Goal: Task Accomplishment & Management: Manage account settings

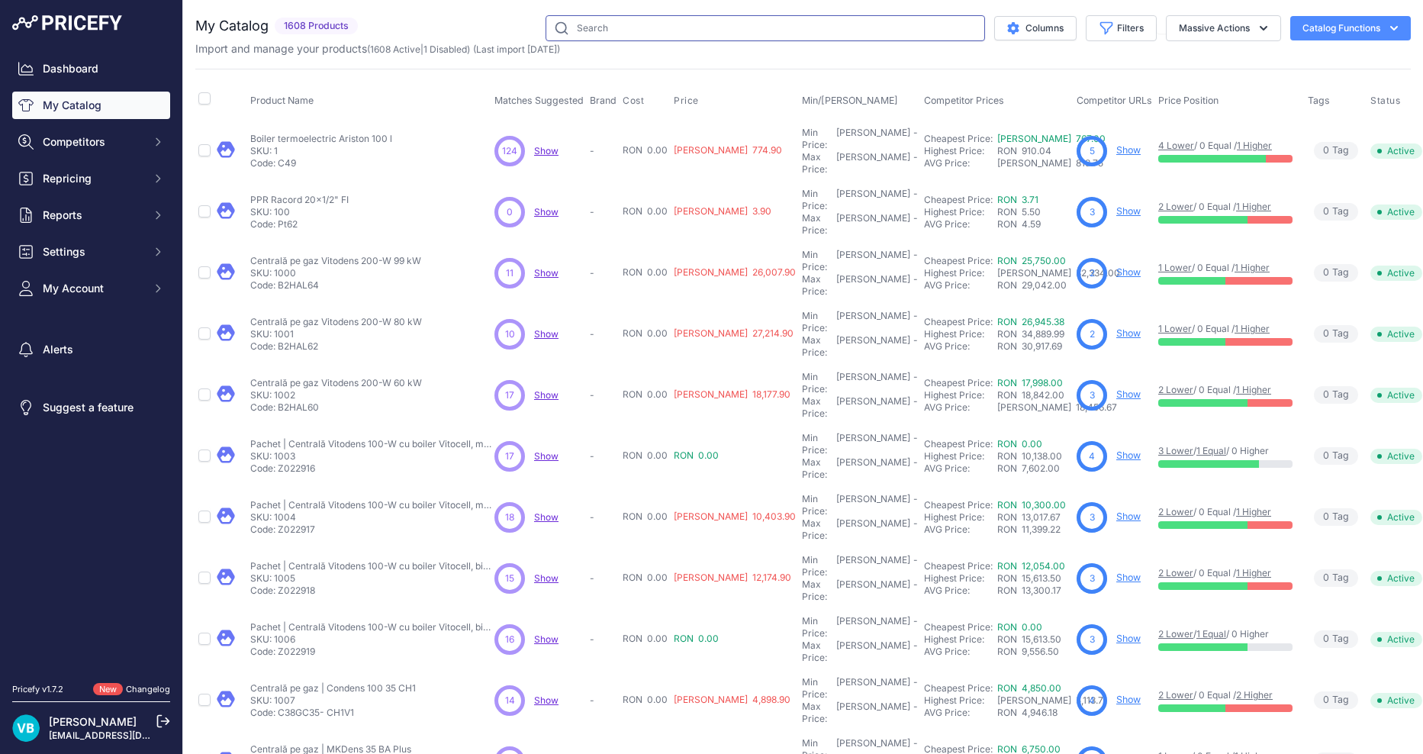
click at [772, 16] on input "text" at bounding box center [764, 28] width 439 height 26
paste input "97924244"
type input "97924244"
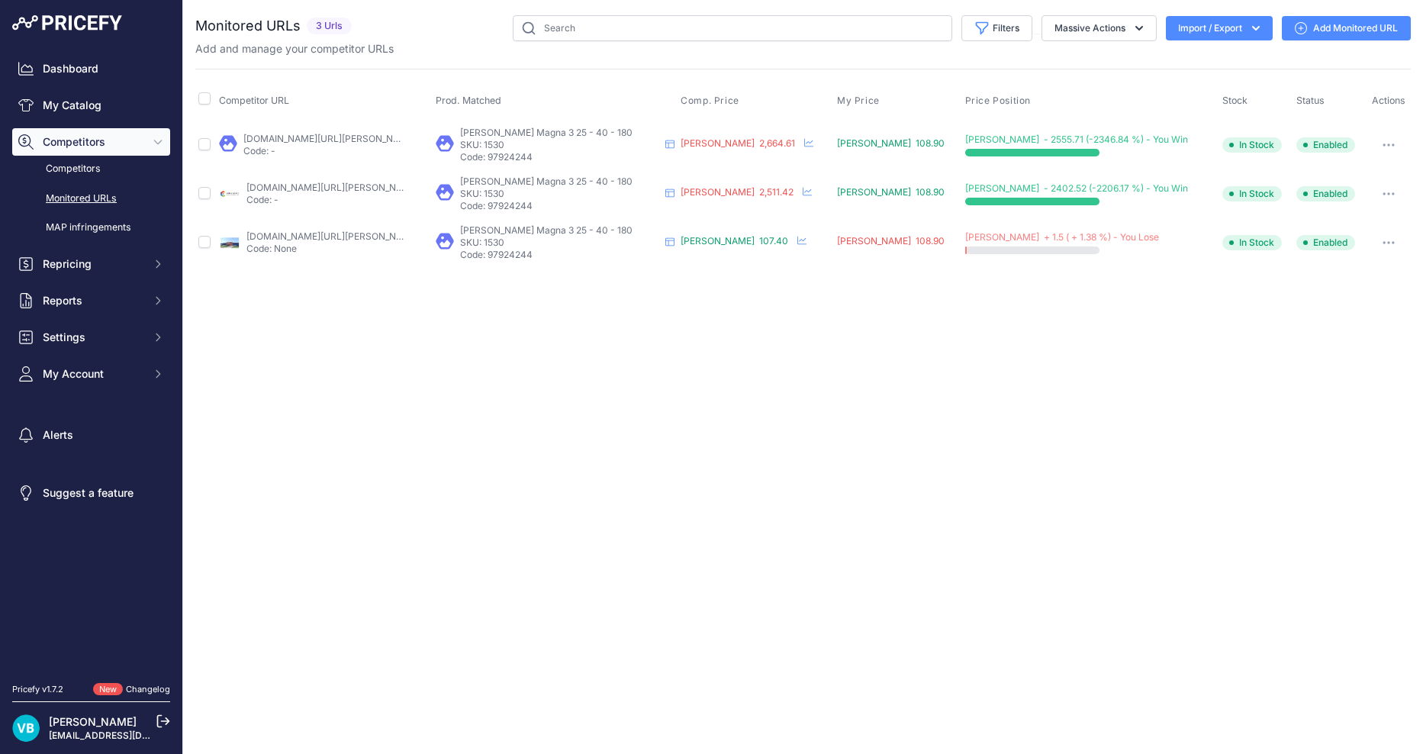
click at [1382, 241] on icon "button" at bounding box center [1388, 242] width 12 height 3
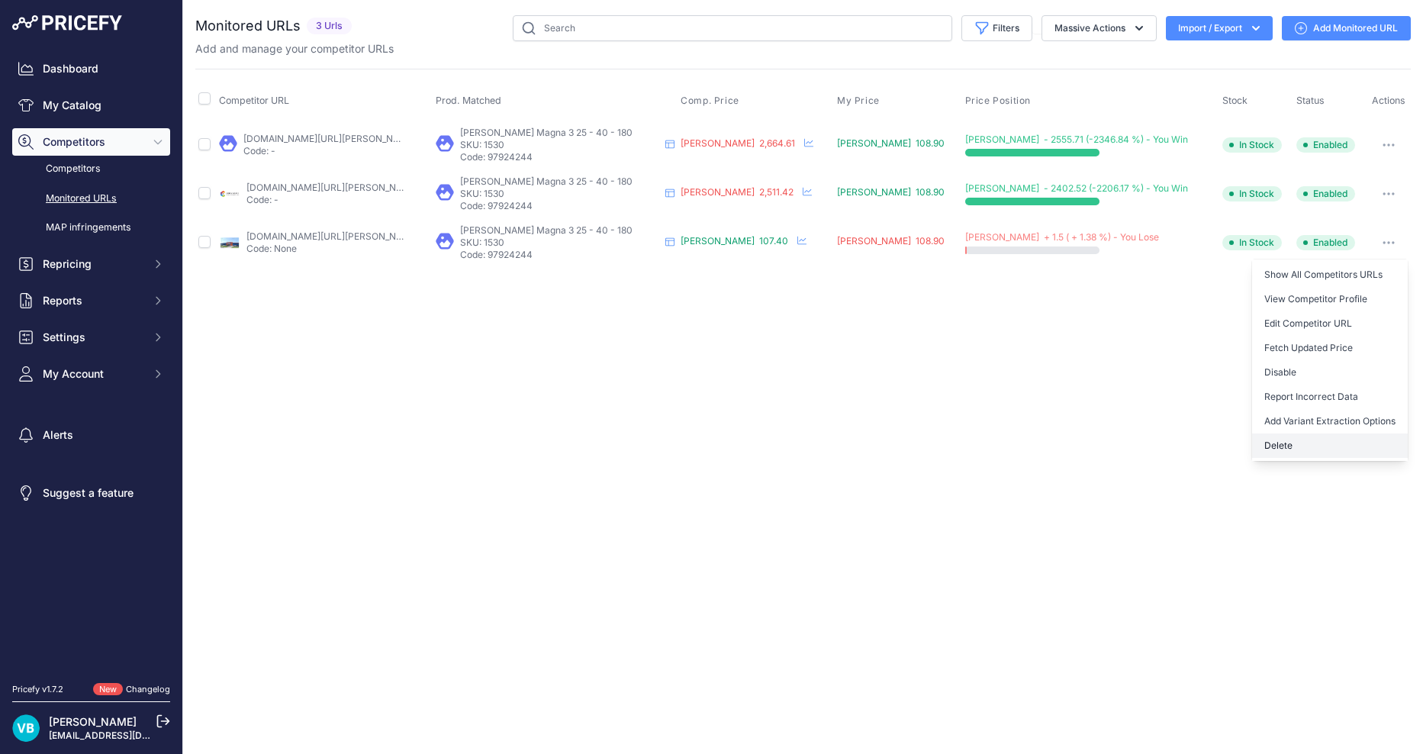
click at [1288, 446] on button "Delete" at bounding box center [1330, 445] width 156 height 24
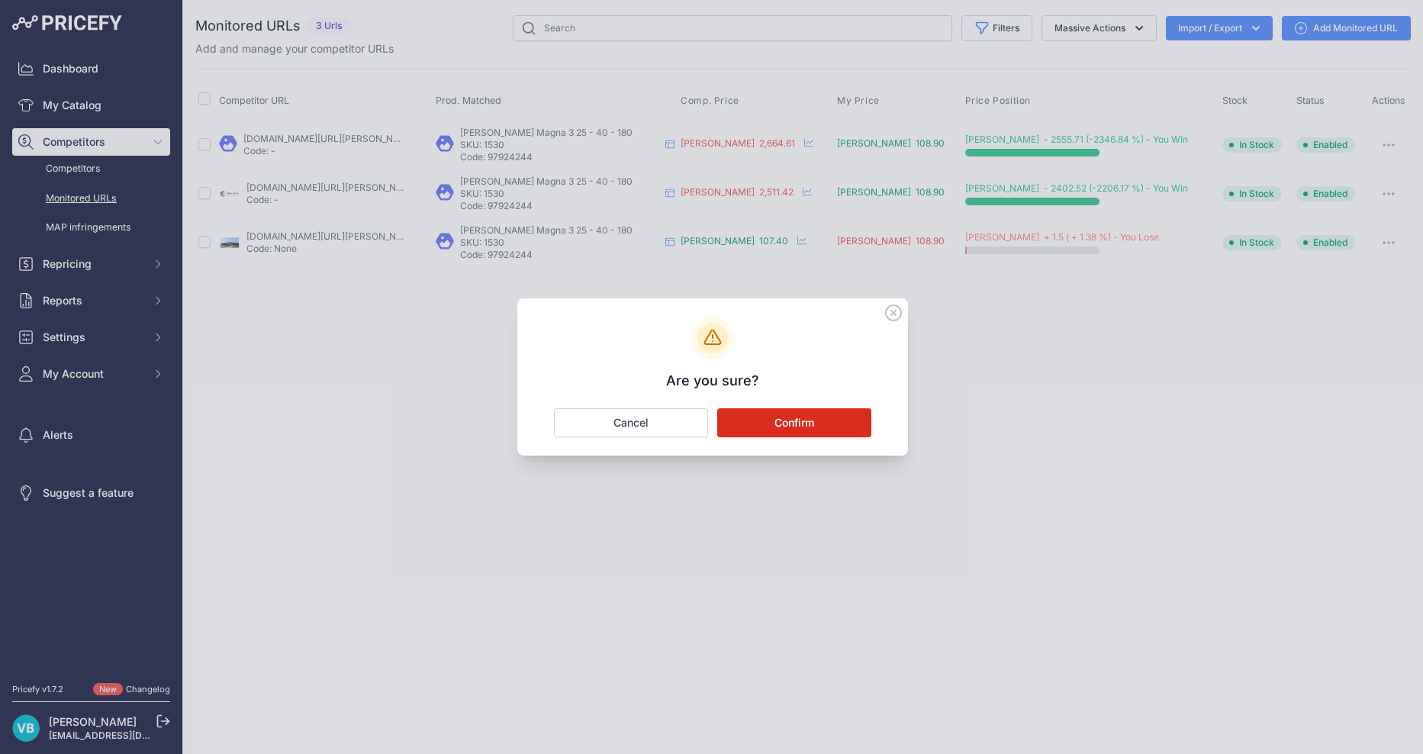
click at [791, 427] on button "Confirm" at bounding box center [794, 422] width 154 height 29
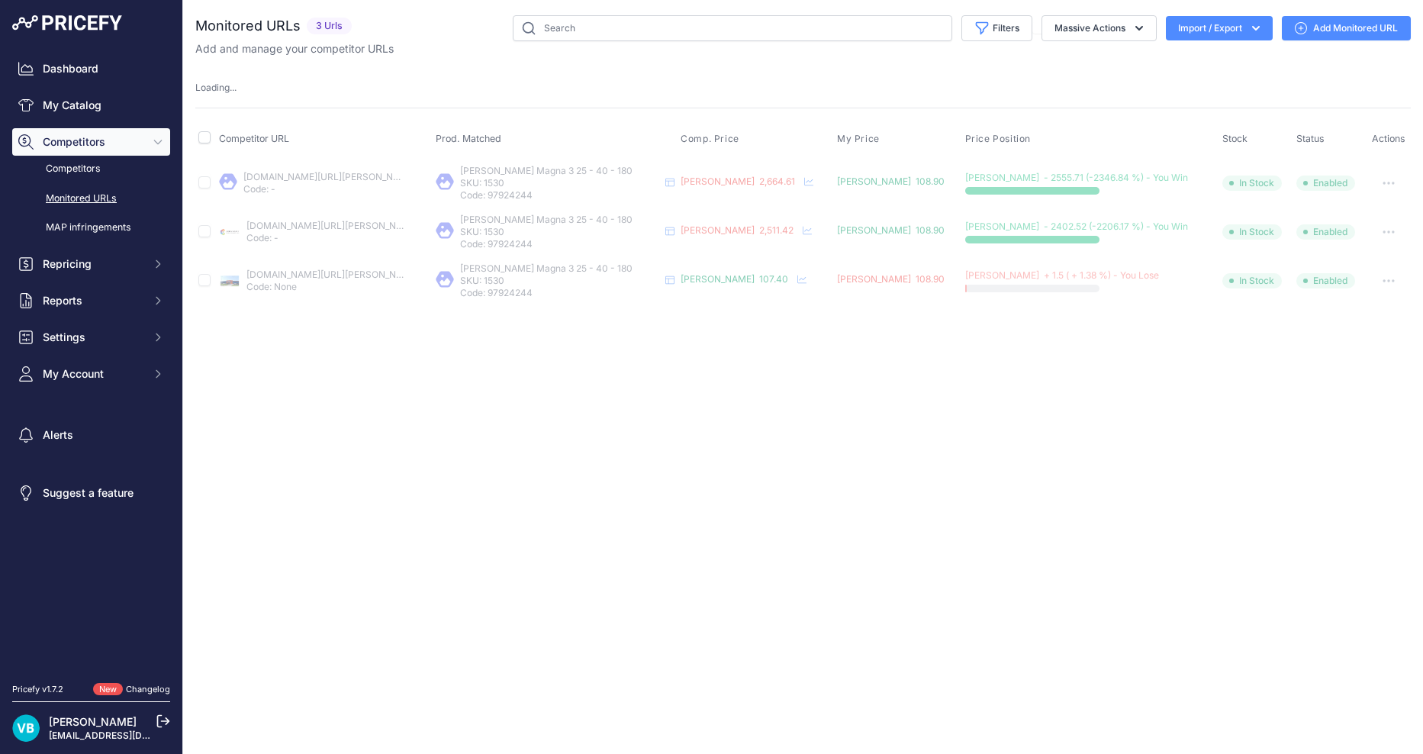
click at [767, 384] on div "Close You are not connected to the internet." at bounding box center [803, 377] width 1240 height 754
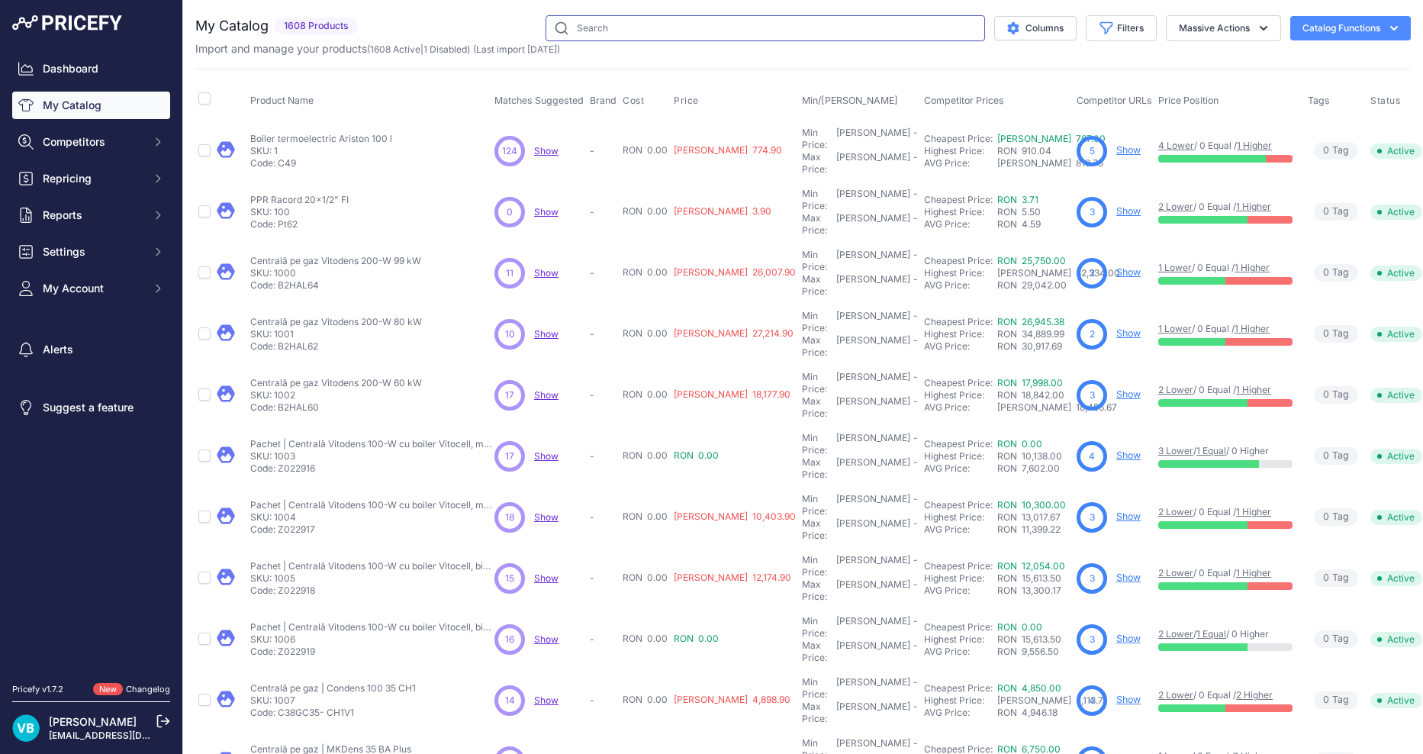
click at [678, 23] on input "text" at bounding box center [764, 28] width 439 height 26
paste input "C587-2698"
type input "C587-2698"
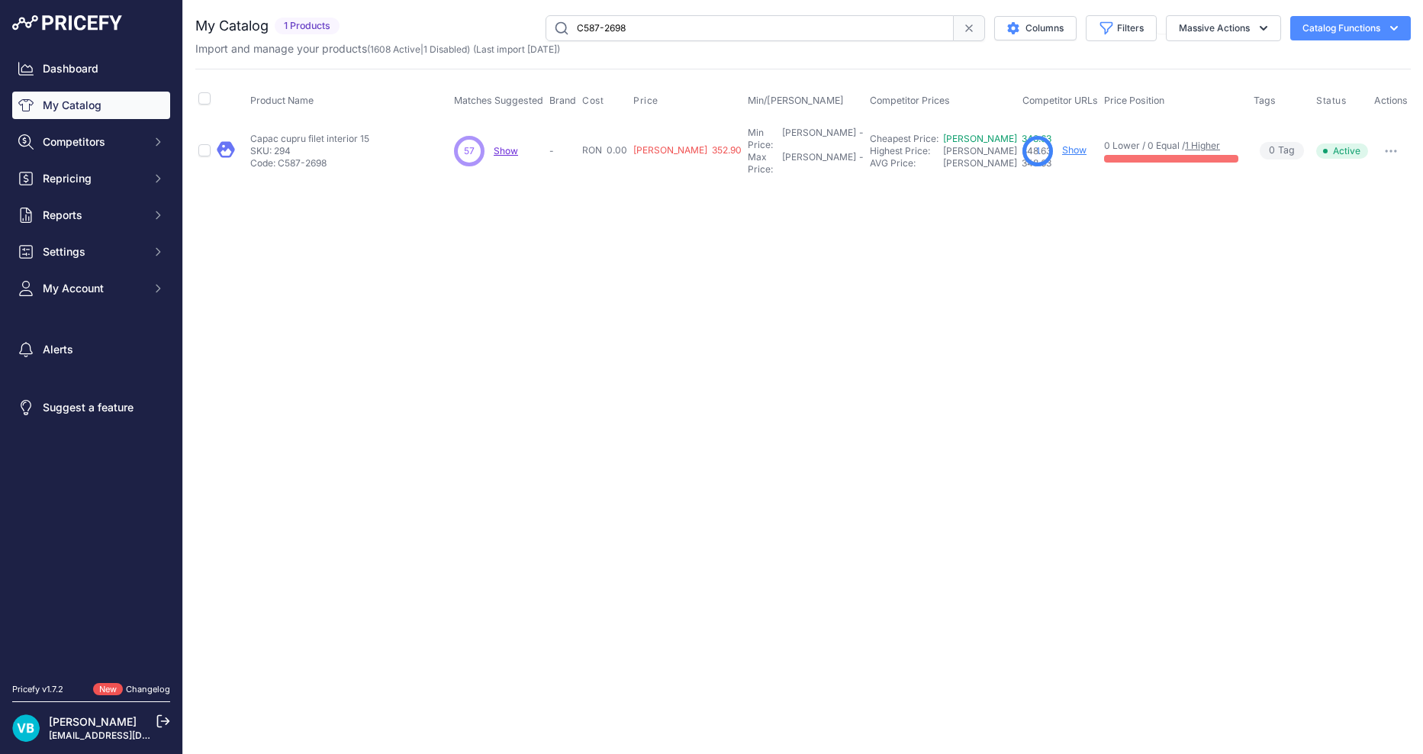
click at [1076, 144] on link "Show" at bounding box center [1074, 149] width 24 height 11
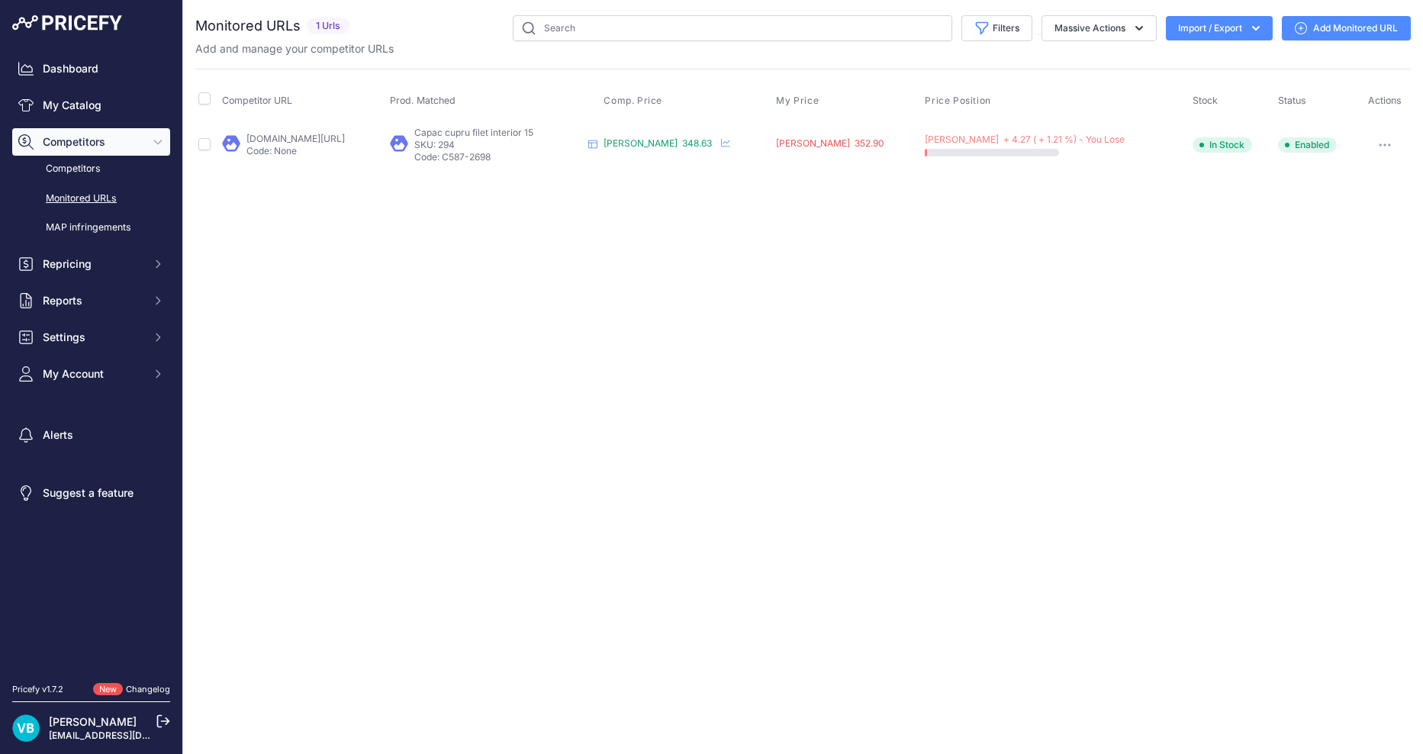
click at [1384, 142] on button "button" at bounding box center [1384, 144] width 31 height 21
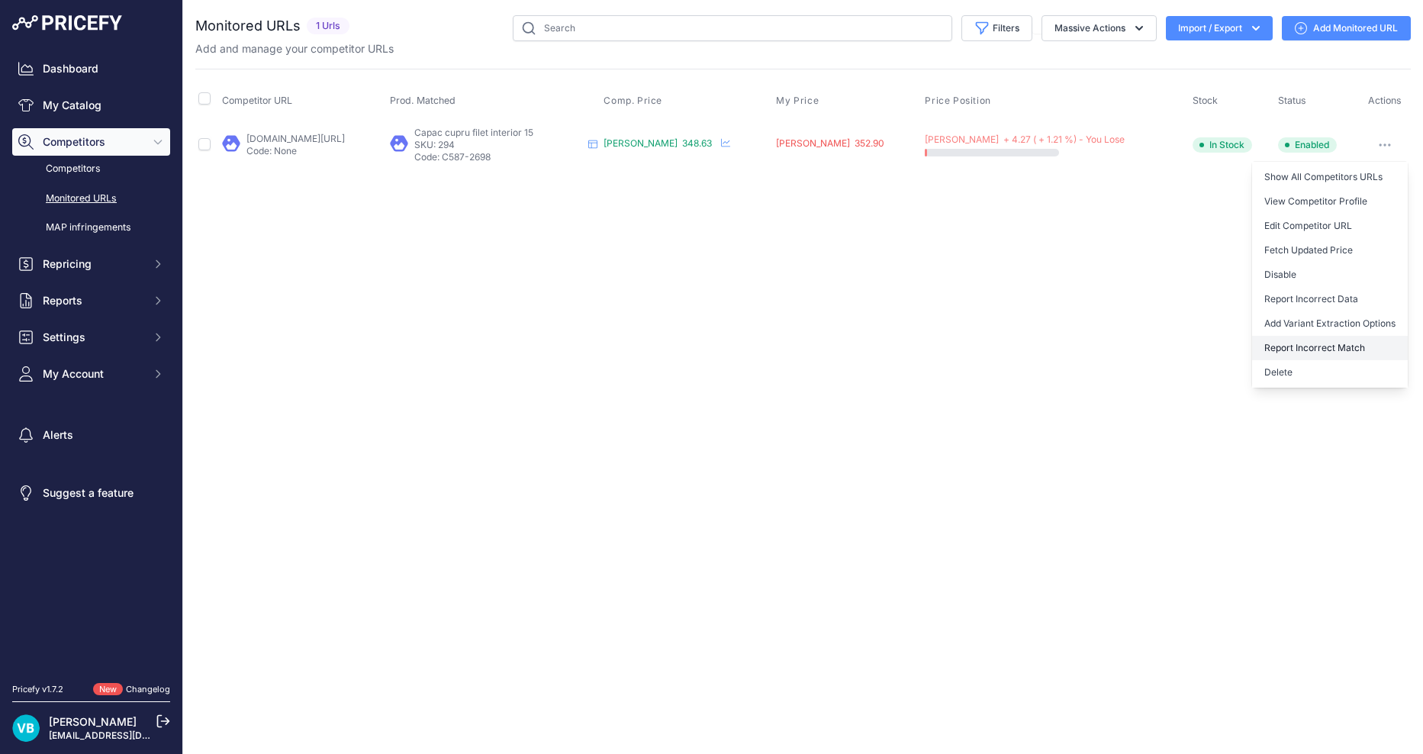
click at [1320, 359] on button "Report Incorrect Match" at bounding box center [1330, 348] width 156 height 24
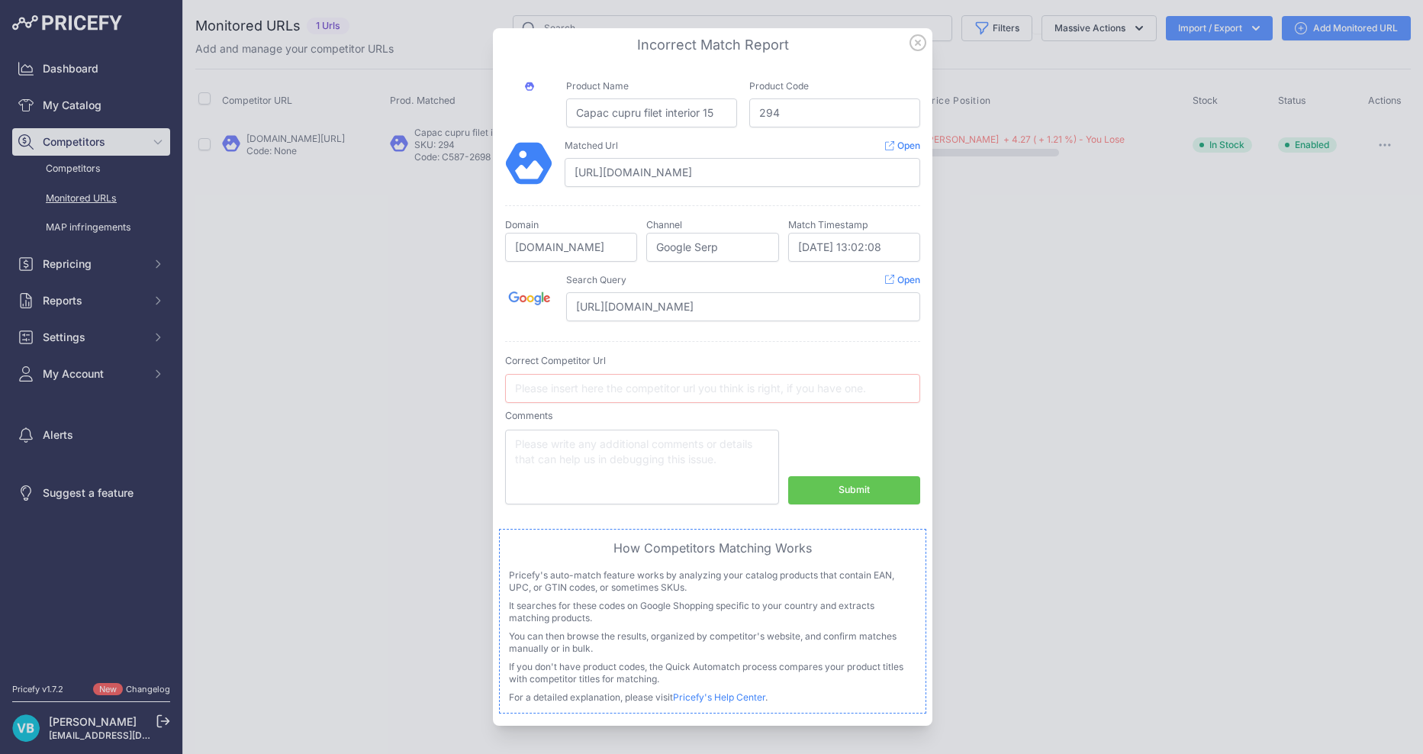
click at [909, 40] on icon at bounding box center [917, 42] width 17 height 17
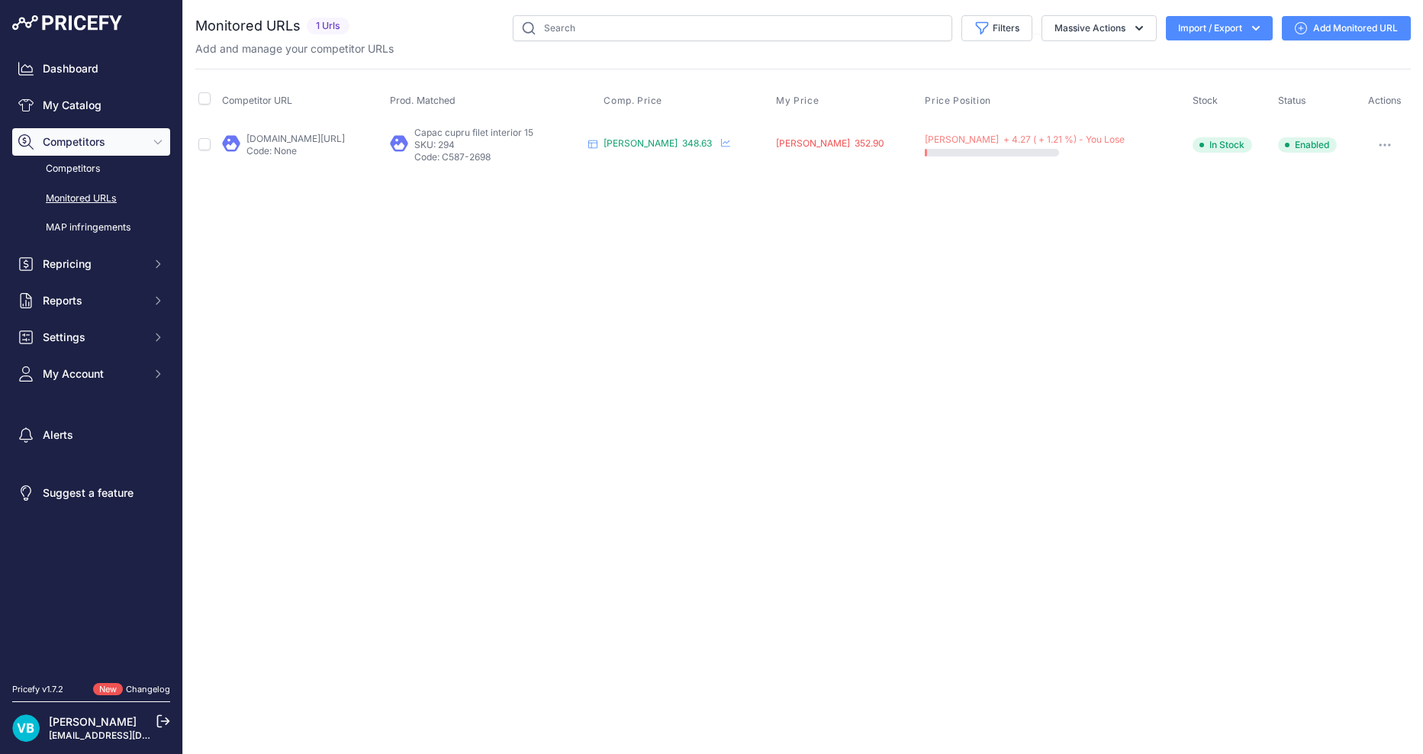
click at [1378, 146] on button "button" at bounding box center [1384, 144] width 31 height 21
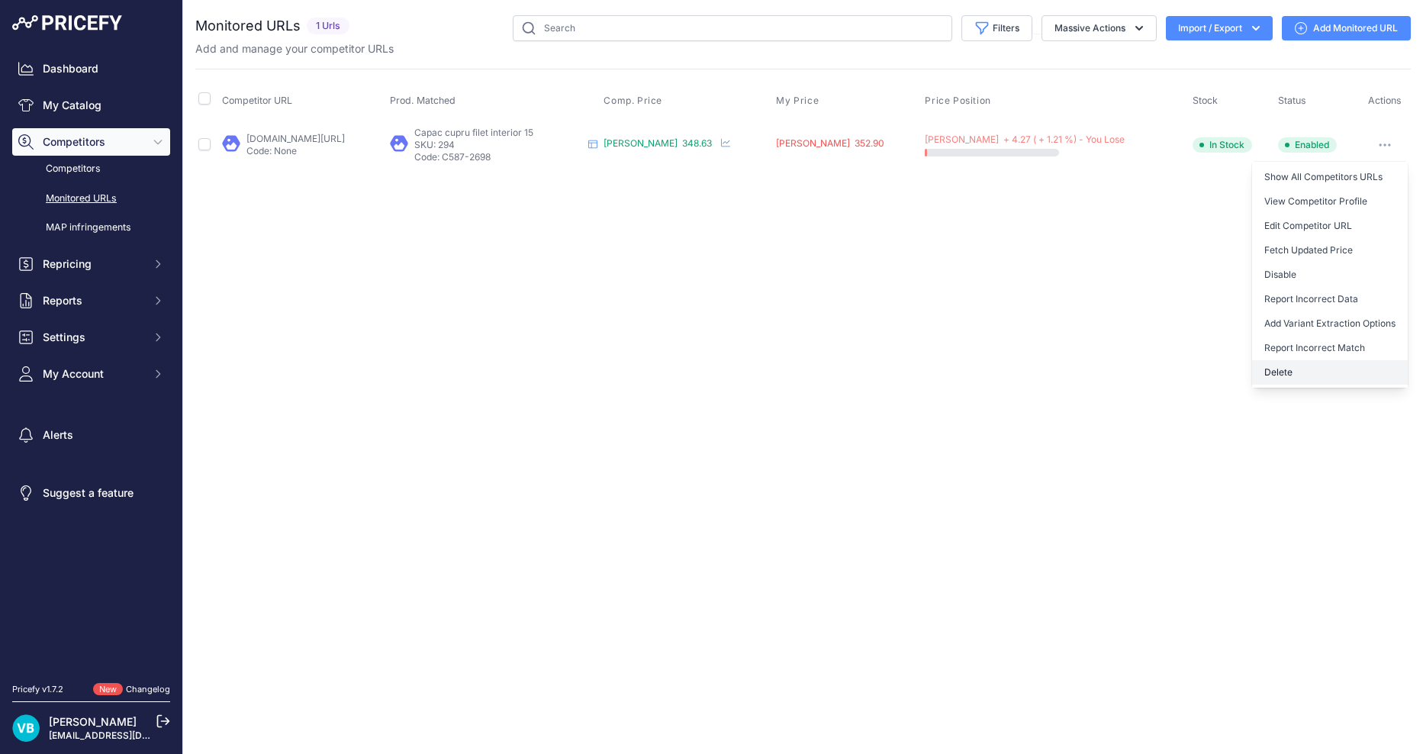
click at [1330, 376] on button "Delete" at bounding box center [1330, 372] width 156 height 24
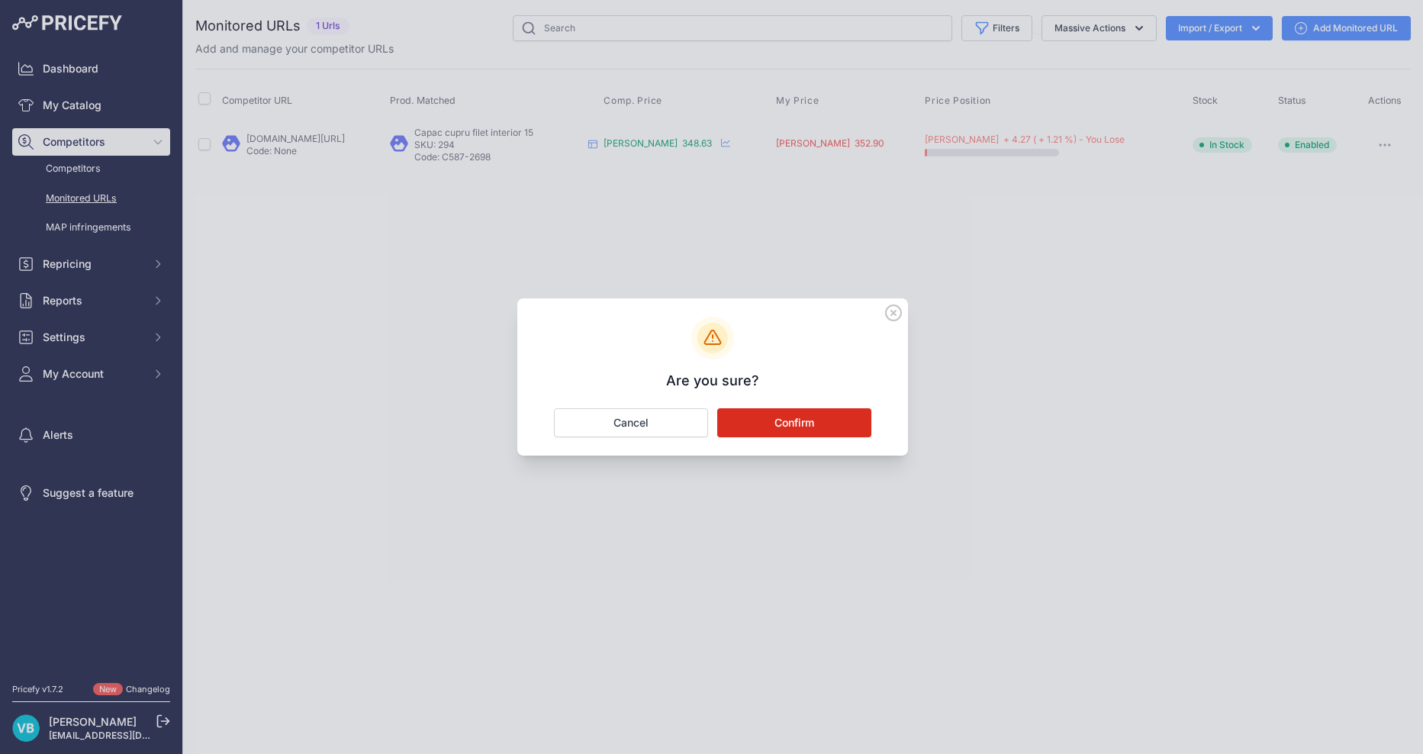
click at [828, 405] on div "Are you sure? Confirm Cancel" at bounding box center [712, 376] width 391 height 157
click at [819, 419] on button "Confirm" at bounding box center [794, 422] width 154 height 29
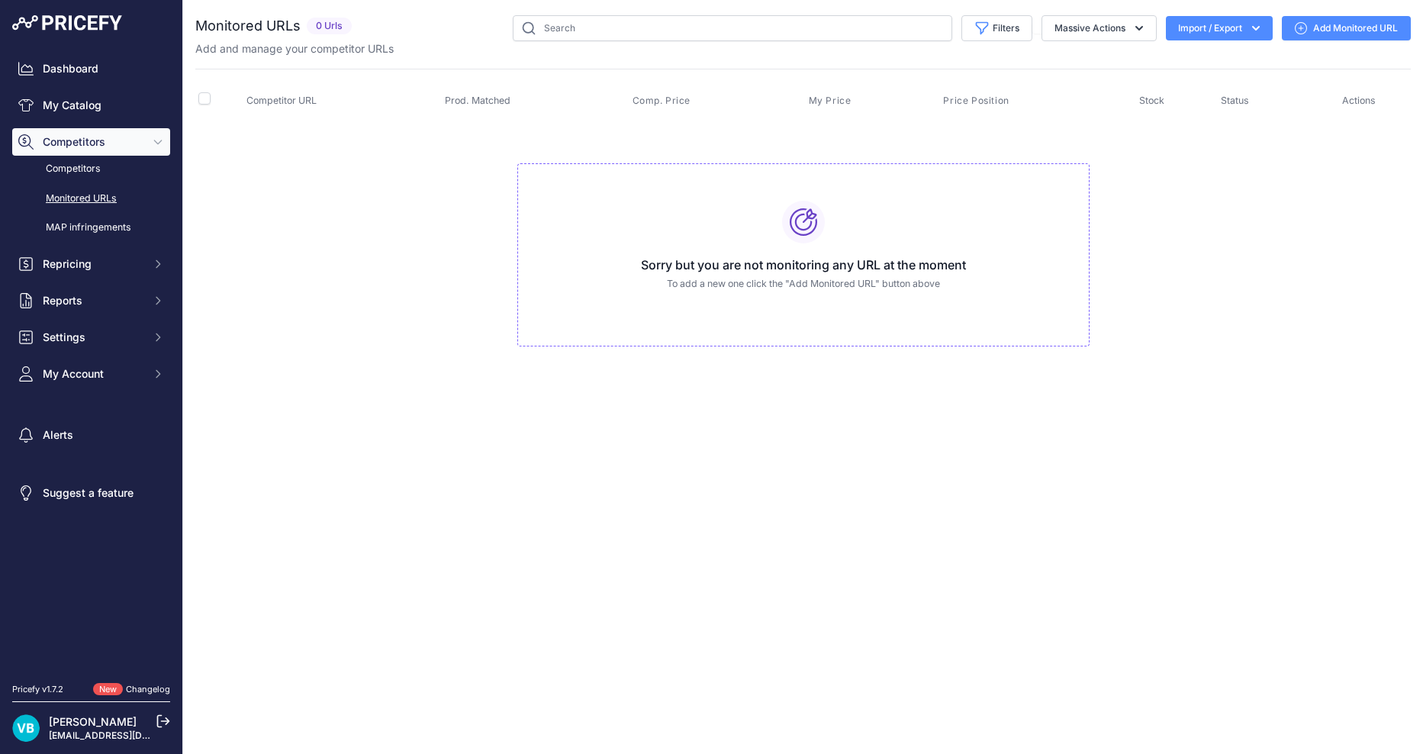
drag, startPoint x: 558, startPoint y: 375, endPoint x: 505, endPoint y: 379, distance: 53.6
click at [558, 375] on td "Sorry but you are not monitoring any URL at the moment To add a new one click t…" at bounding box center [802, 248] width 1215 height 257
